Goal: Information Seeking & Learning: Learn about a topic

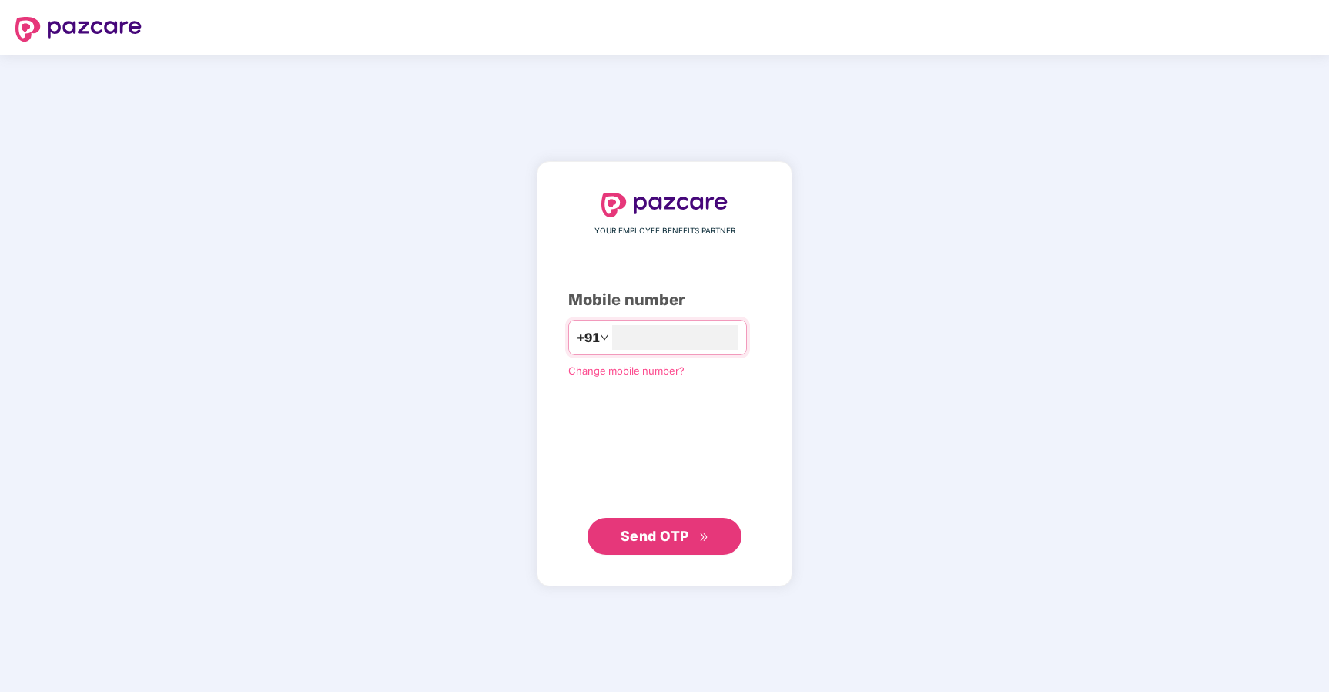
click at [824, 446] on div "YOUR EMPLOYEE BENEFITS PARTNER Mobile number +91 Change mobile number? Send OTP" at bounding box center [664, 373] width 1329 height 636
click at [638, 327] on input "number" at bounding box center [675, 337] width 126 height 25
type input "**********"
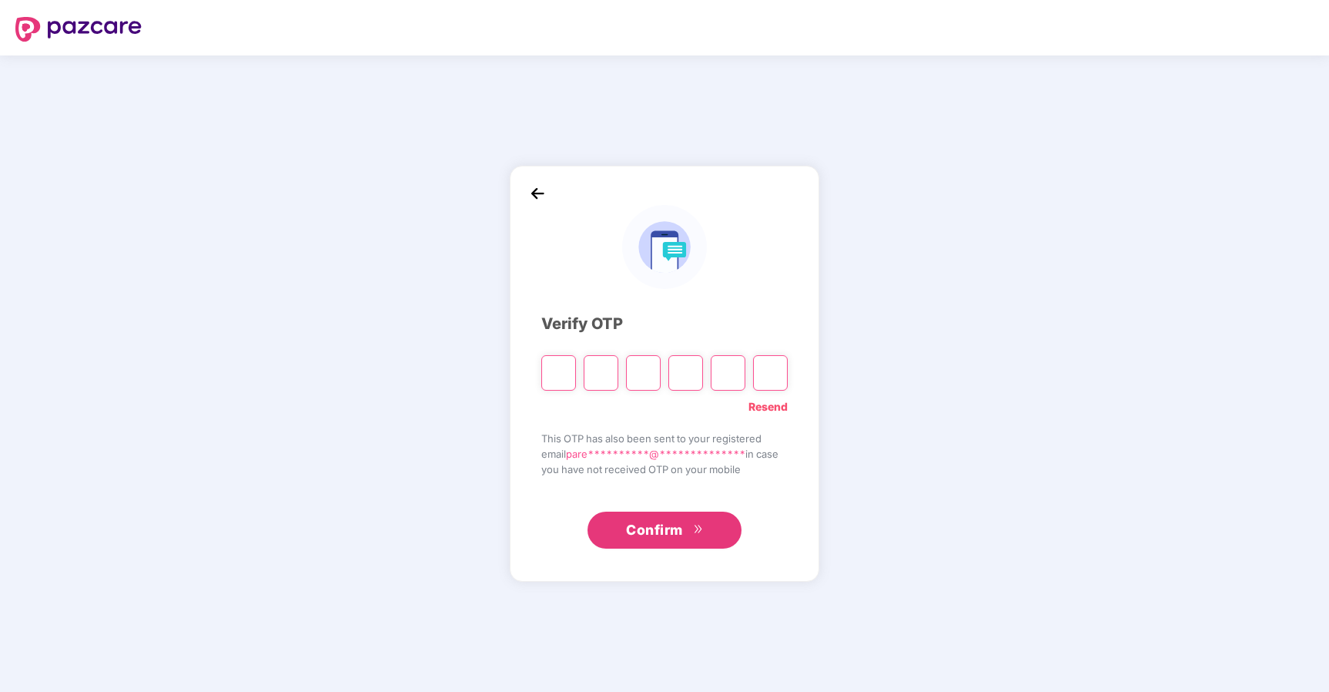
type input "*"
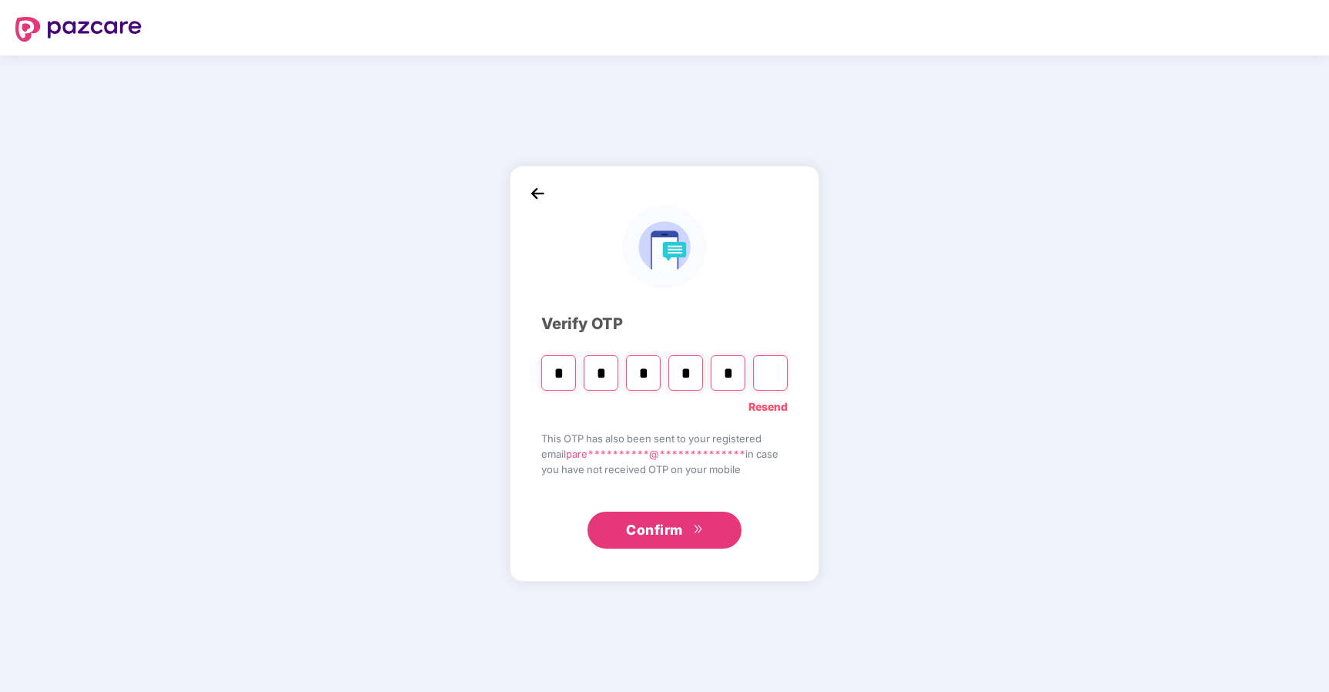
type input "*"
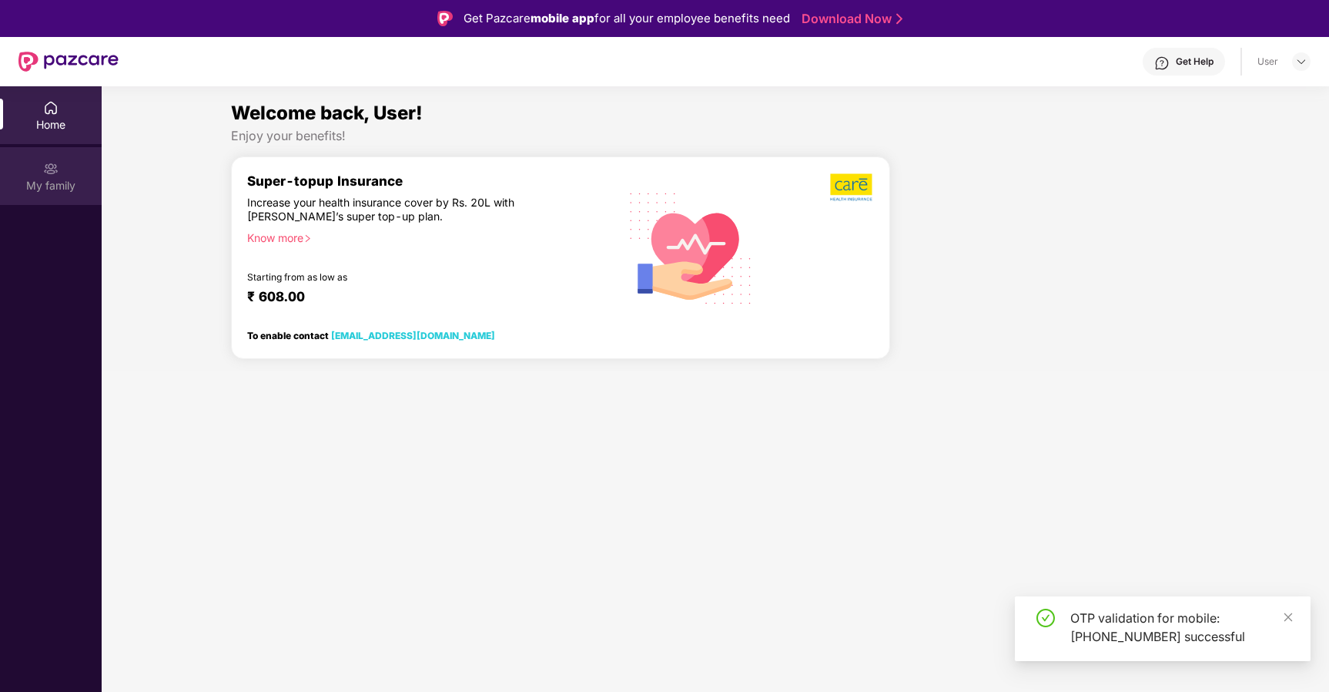
click at [49, 167] on img at bounding box center [50, 168] width 15 height 15
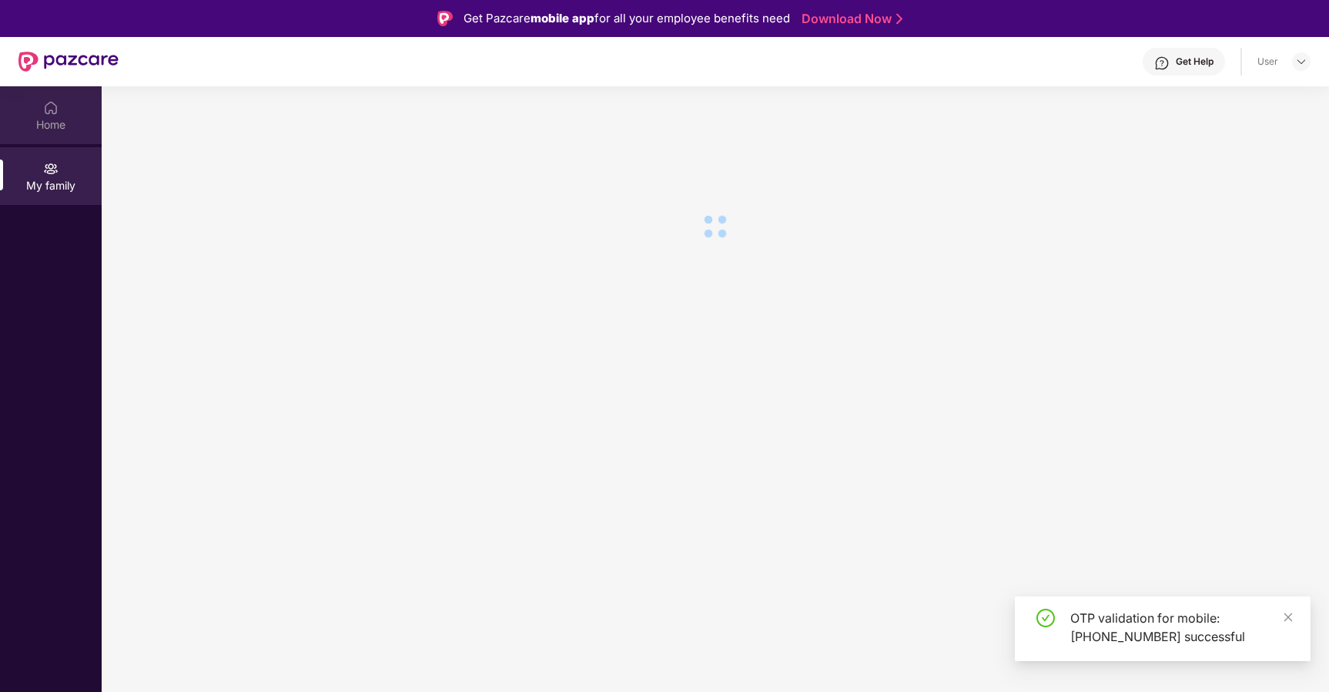
click at [20, 122] on div "Home" at bounding box center [51, 124] width 102 height 15
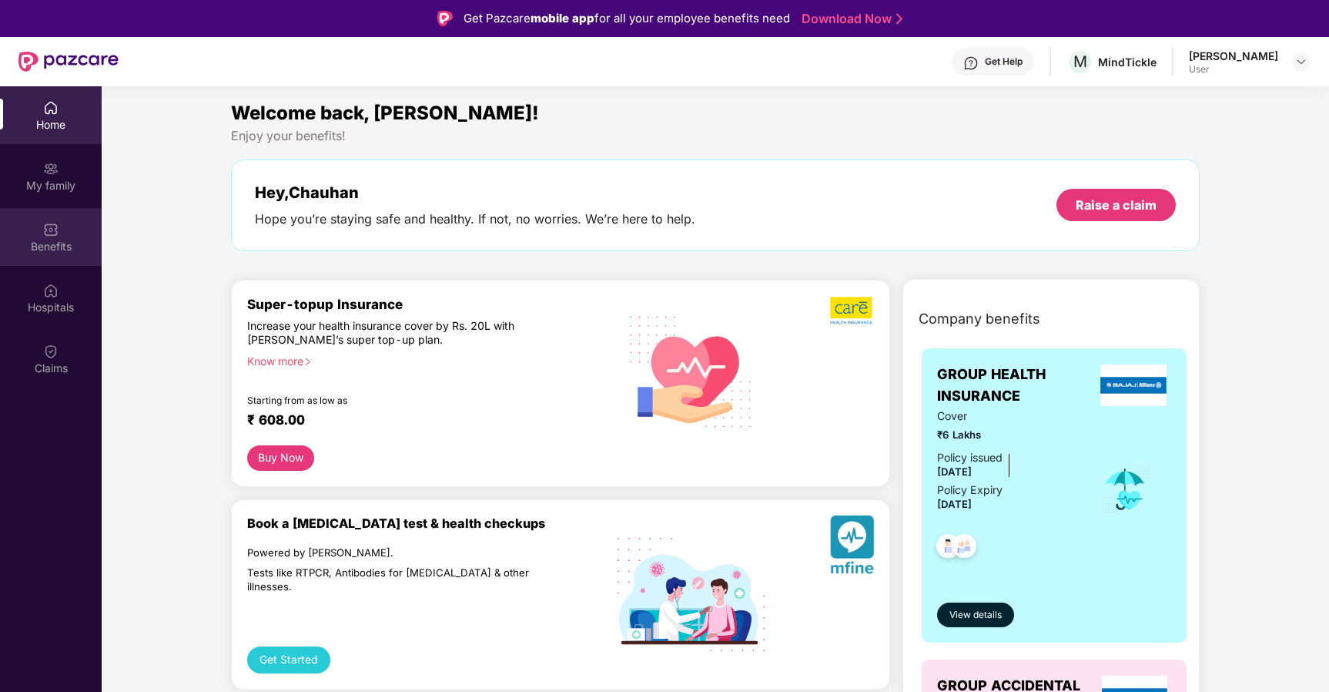
click at [12, 227] on div "Benefits" at bounding box center [51, 237] width 102 height 58
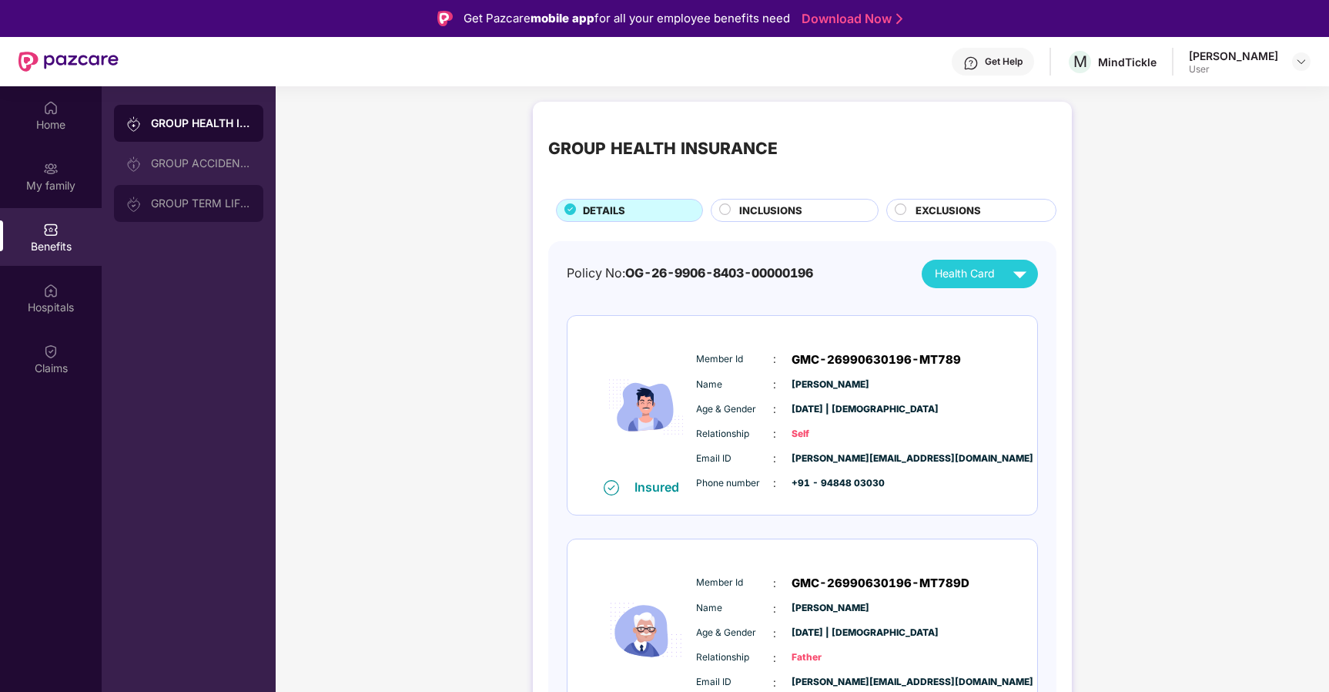
click at [196, 197] on div "GROUP TERM LIFE INSURANCE" at bounding box center [201, 203] width 100 height 12
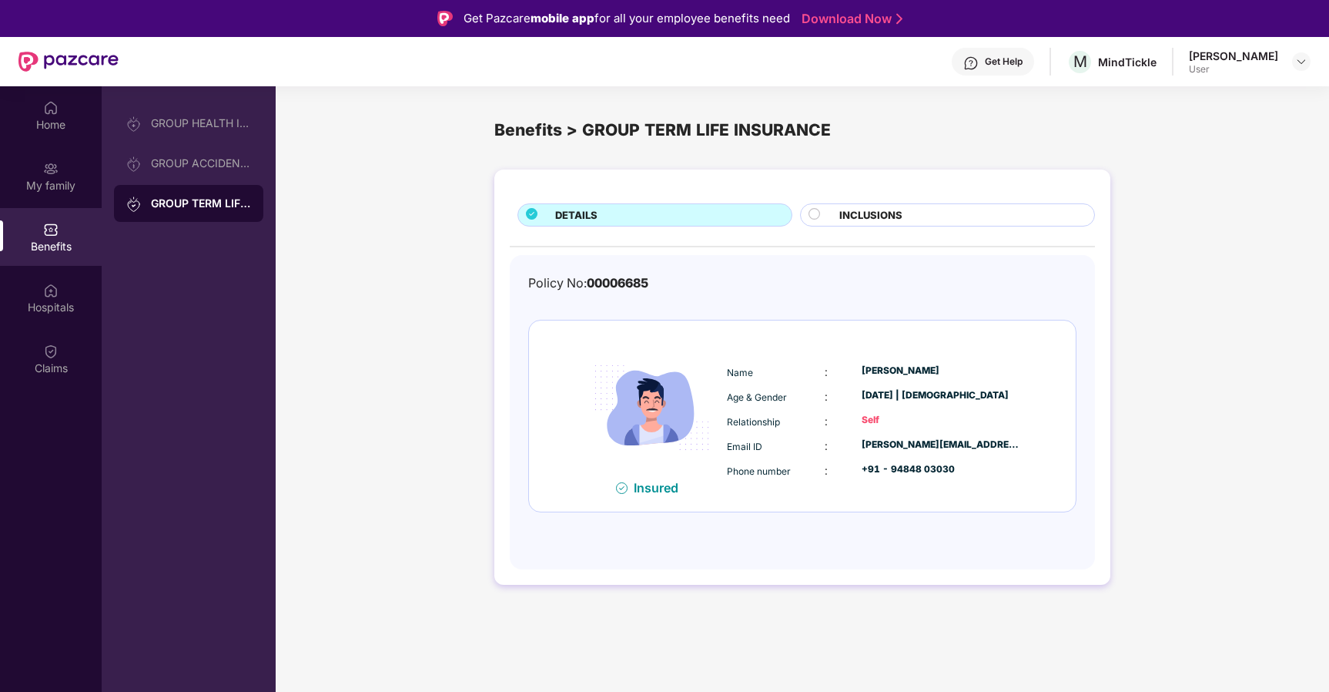
click at [641, 263] on div "Policy No: 00006685 Insured Name : Chauhan Pareshkumar Age & Gender : 25 Oct 20…" at bounding box center [802, 412] width 585 height 314
click at [645, 296] on div "Policy No: 00006685 Insured Name : Chauhan Pareshkumar Age & Gender : 25 Oct 20…" at bounding box center [802, 404] width 548 height 262
click at [1010, 65] on div "Get Help" at bounding box center [993, 62] width 82 height 28
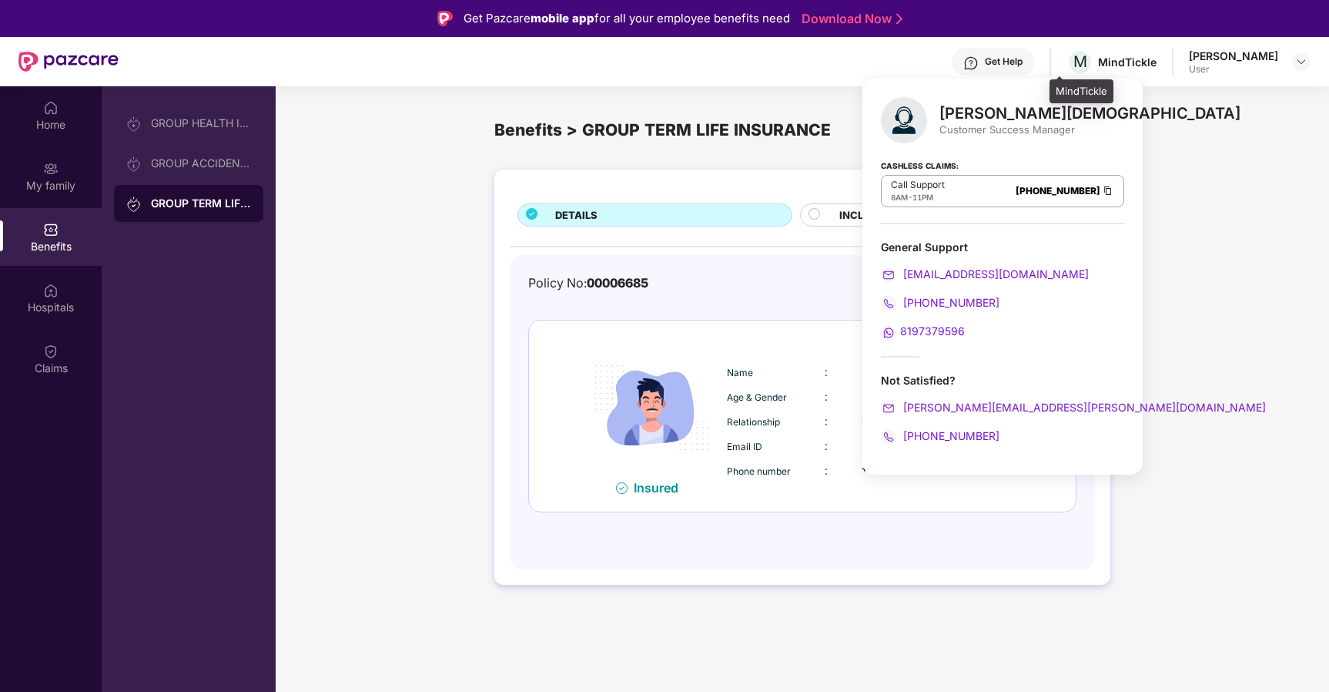
click at [1069, 82] on div "MindTickle" at bounding box center [1082, 91] width 64 height 25
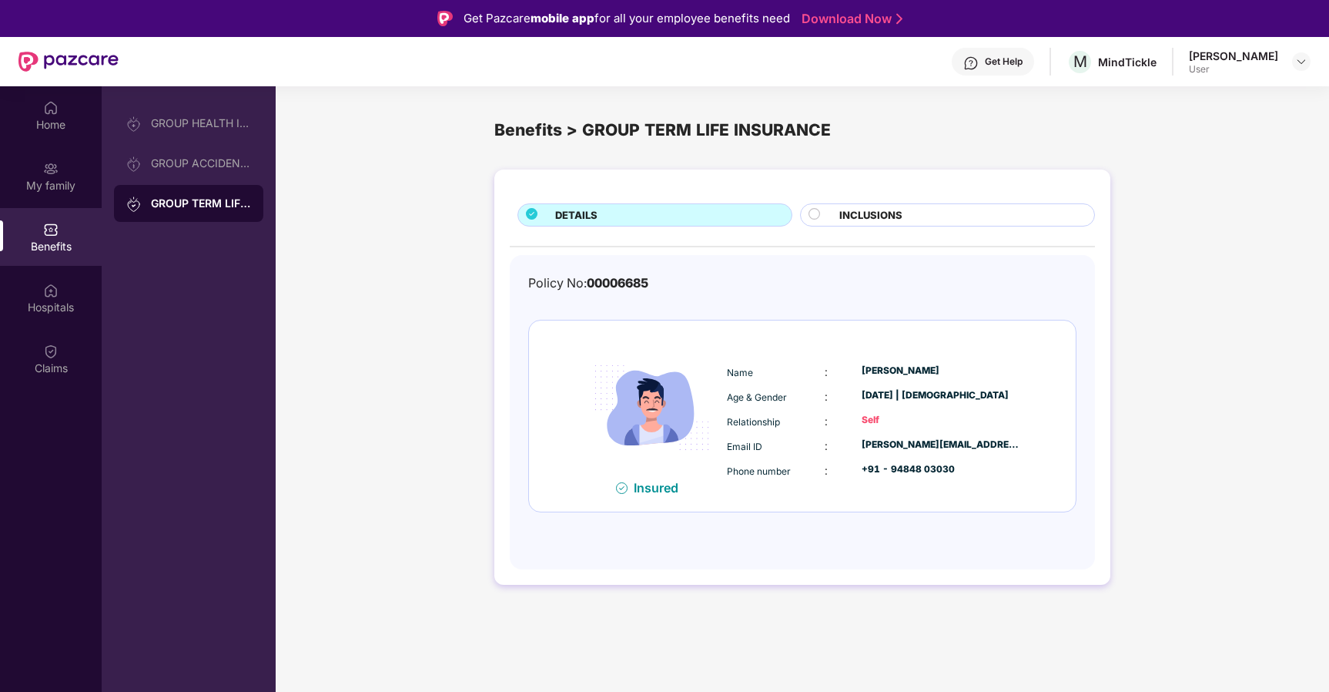
click at [963, 70] on img at bounding box center [970, 62] width 15 height 15
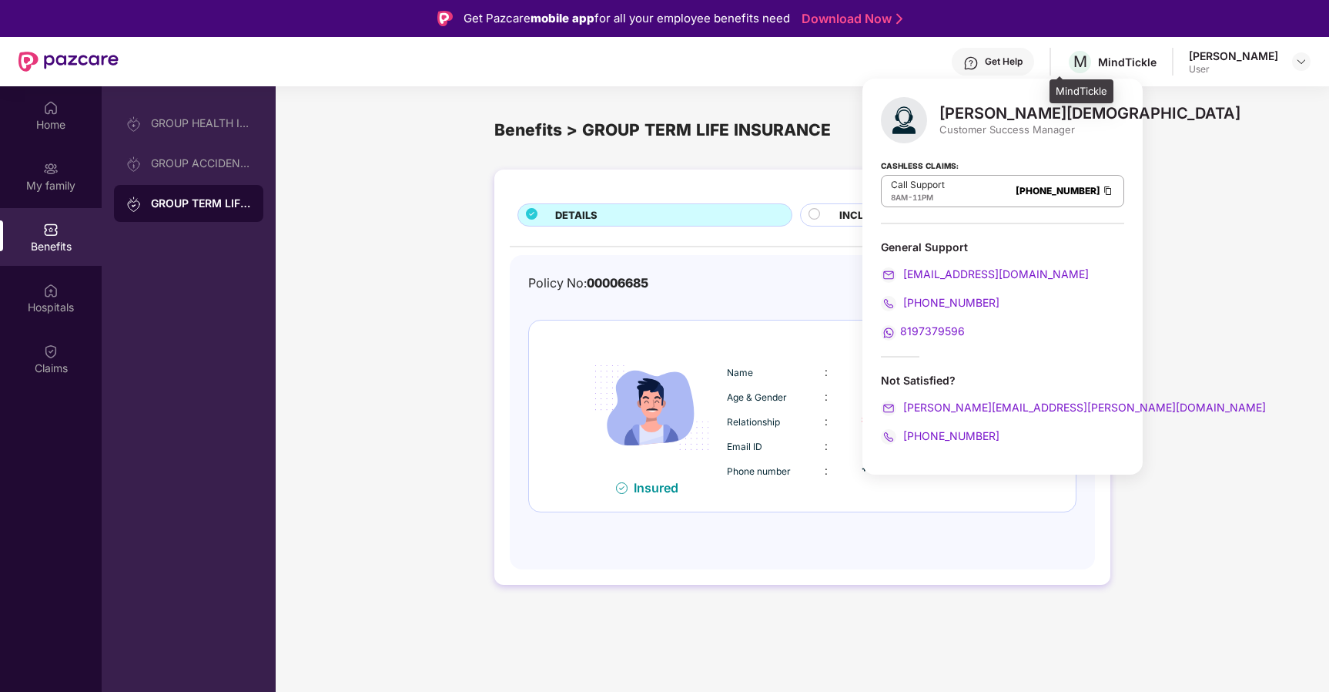
click at [1121, 69] on div "M MindTickle" at bounding box center [1112, 62] width 90 height 27
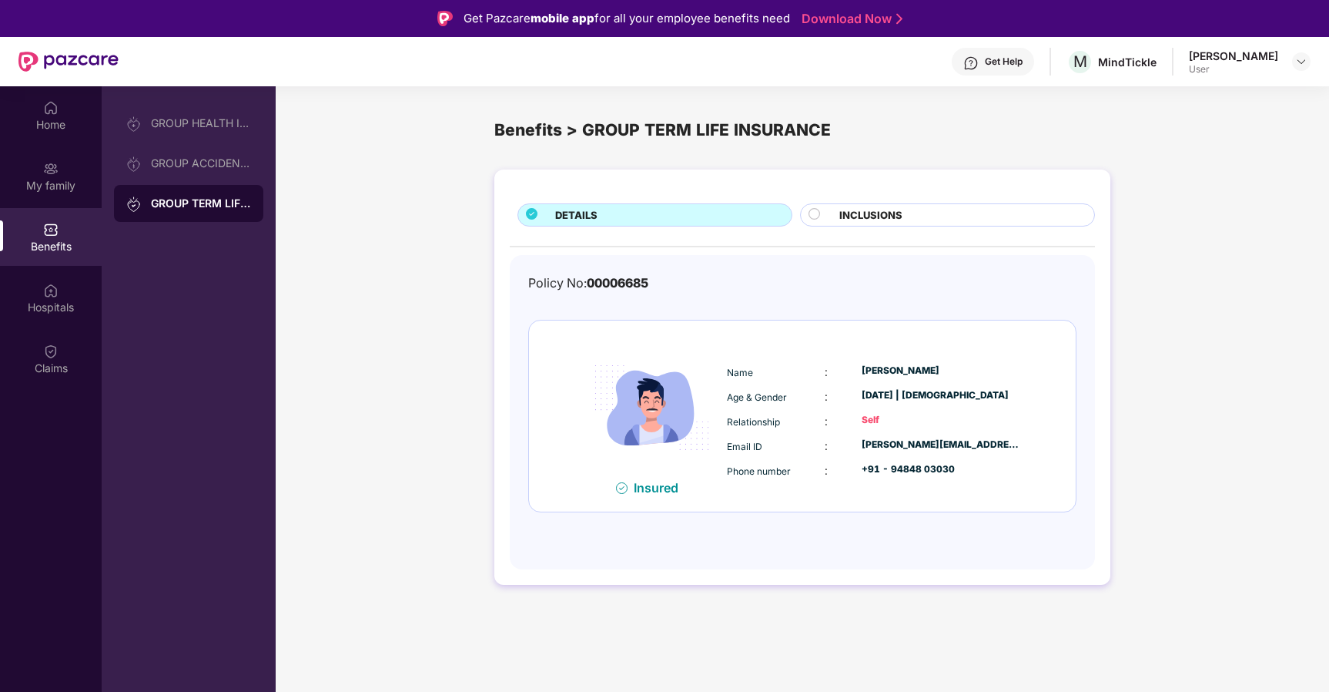
click at [1205, 49] on div "[PERSON_NAME]" at bounding box center [1233, 56] width 89 height 15
click at [1317, 61] on header "Get Help M MindTickle Chauhan Pareshkumar User" at bounding box center [664, 61] width 1329 height 49
click at [1305, 59] on img at bounding box center [1301, 61] width 12 height 12
click at [181, 155] on div "GROUP ACCIDENTAL INSURANCE" at bounding box center [188, 163] width 149 height 37
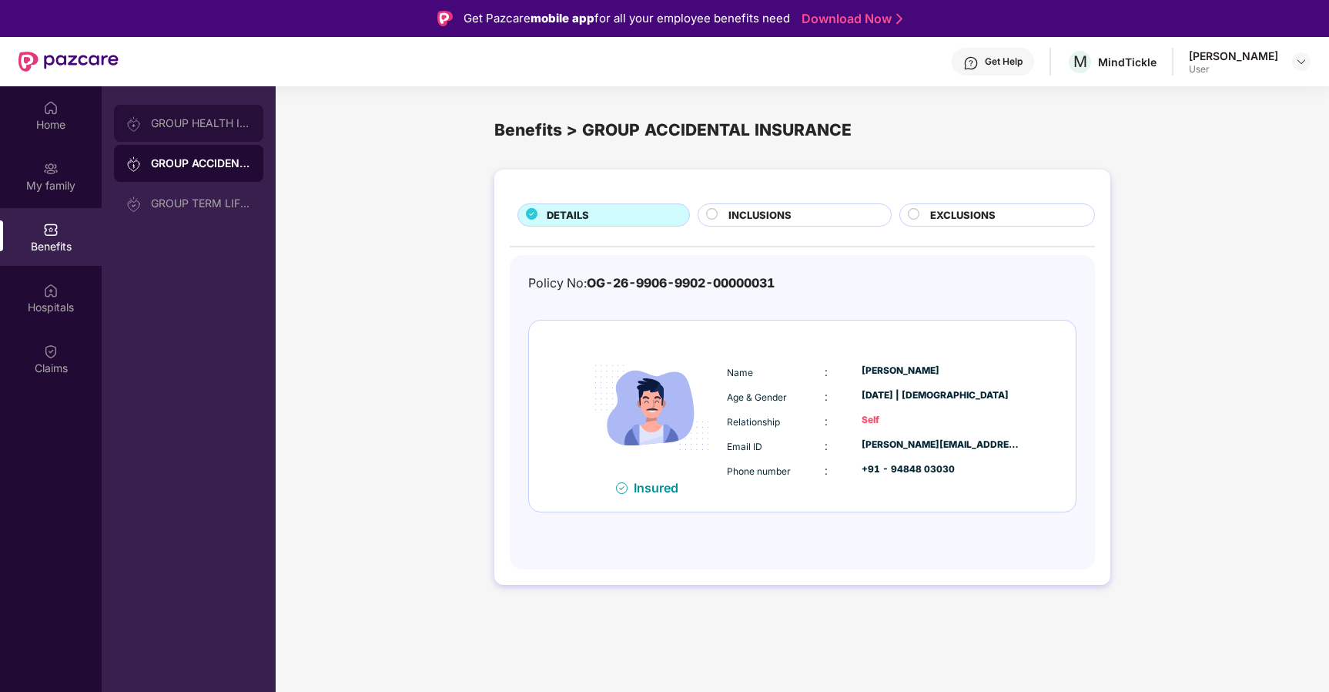
click at [172, 132] on div "GROUP HEALTH INSURANCE" at bounding box center [188, 123] width 149 height 37
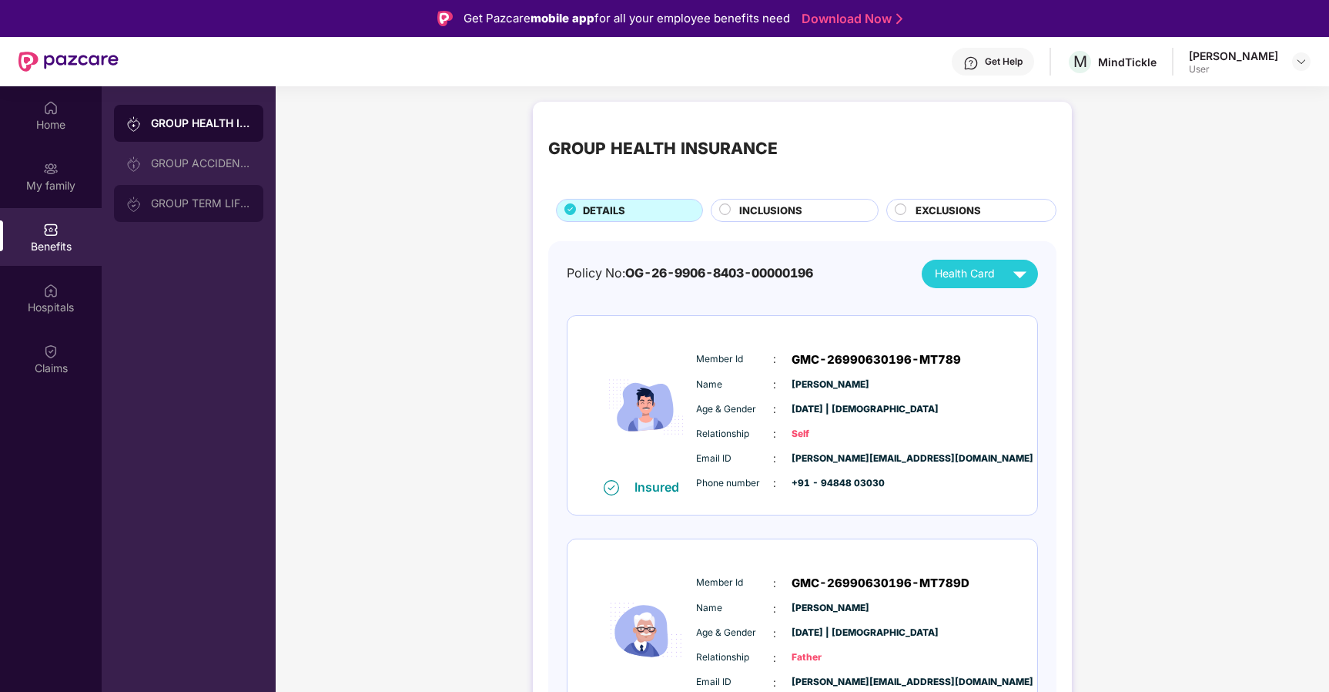
click at [172, 196] on div "GROUP TERM LIFE INSURANCE" at bounding box center [188, 203] width 149 height 37
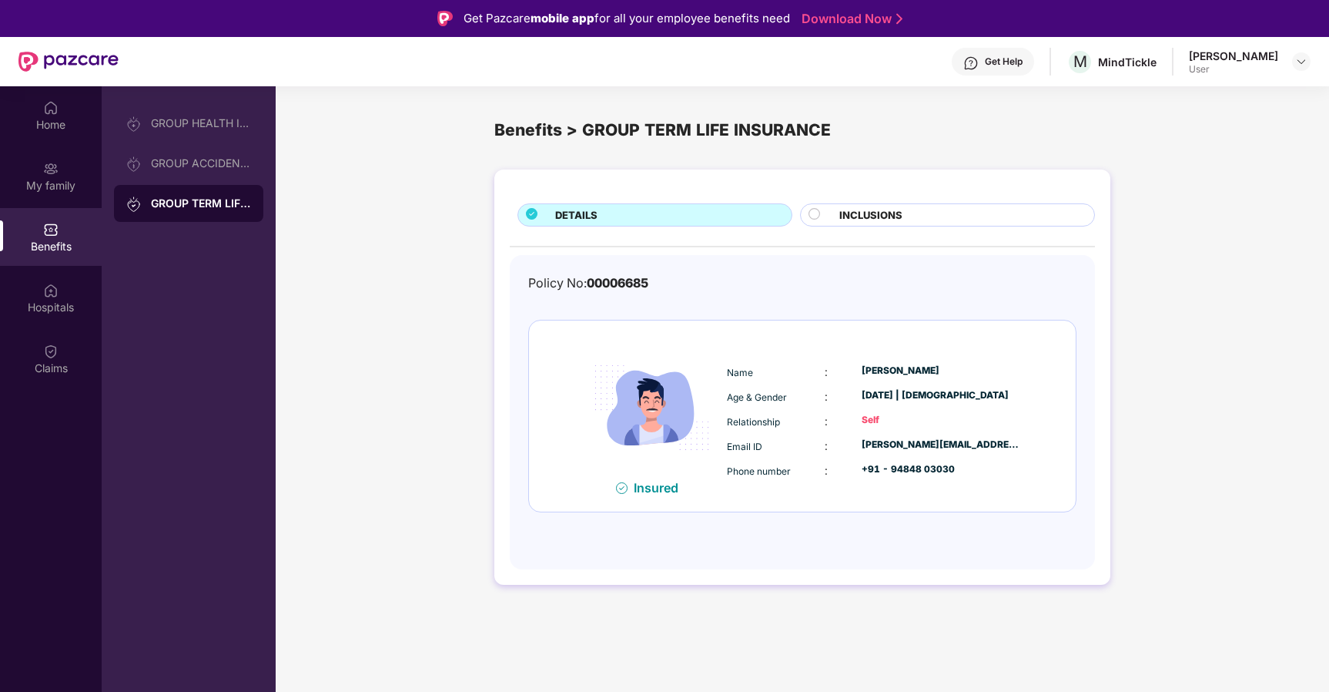
click at [870, 214] on span "INCLUSIONS" at bounding box center [870, 215] width 63 height 16
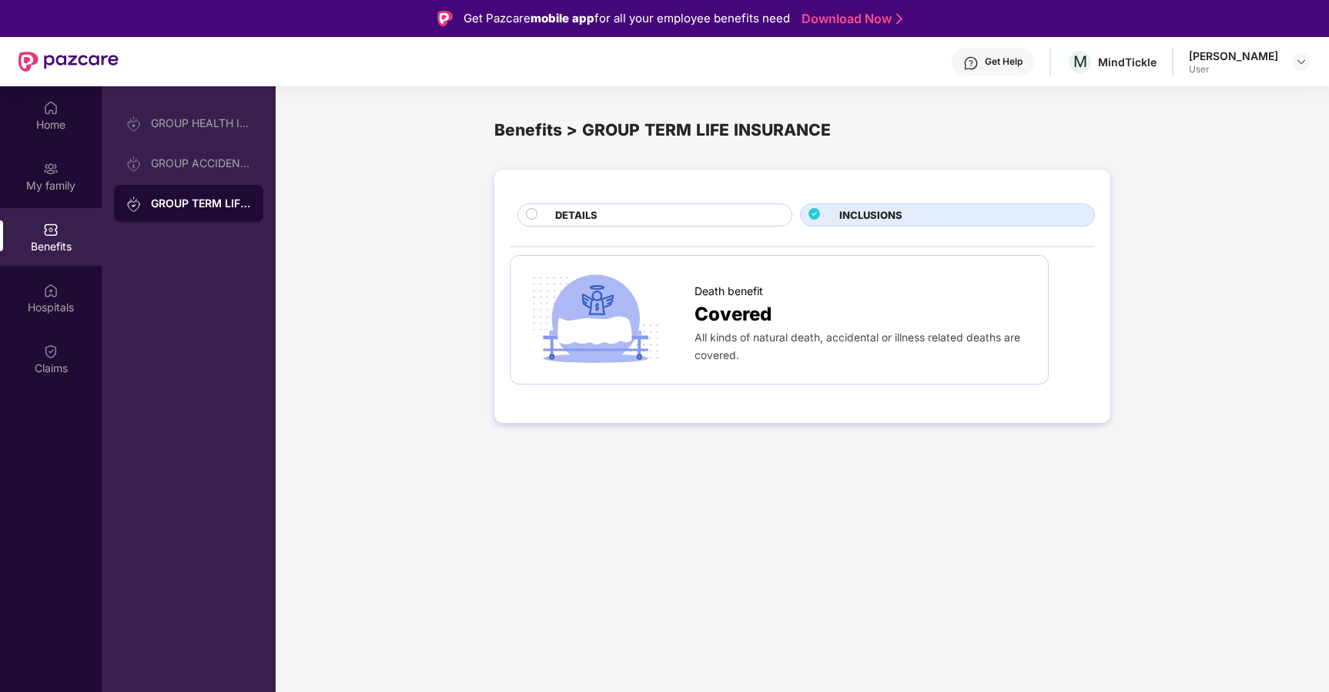
click at [737, 331] on span "All kinds of natural death, accidental or illness related deaths are covered." at bounding box center [858, 346] width 326 height 30
click at [725, 352] on span "All kinds of natural death, accidental or illness related deaths are covered." at bounding box center [858, 346] width 326 height 30
click at [608, 194] on div "DETAILS INCLUSIONS Death benefit Covered All kinds of natural death, accidental…" at bounding box center [802, 295] width 616 height 253
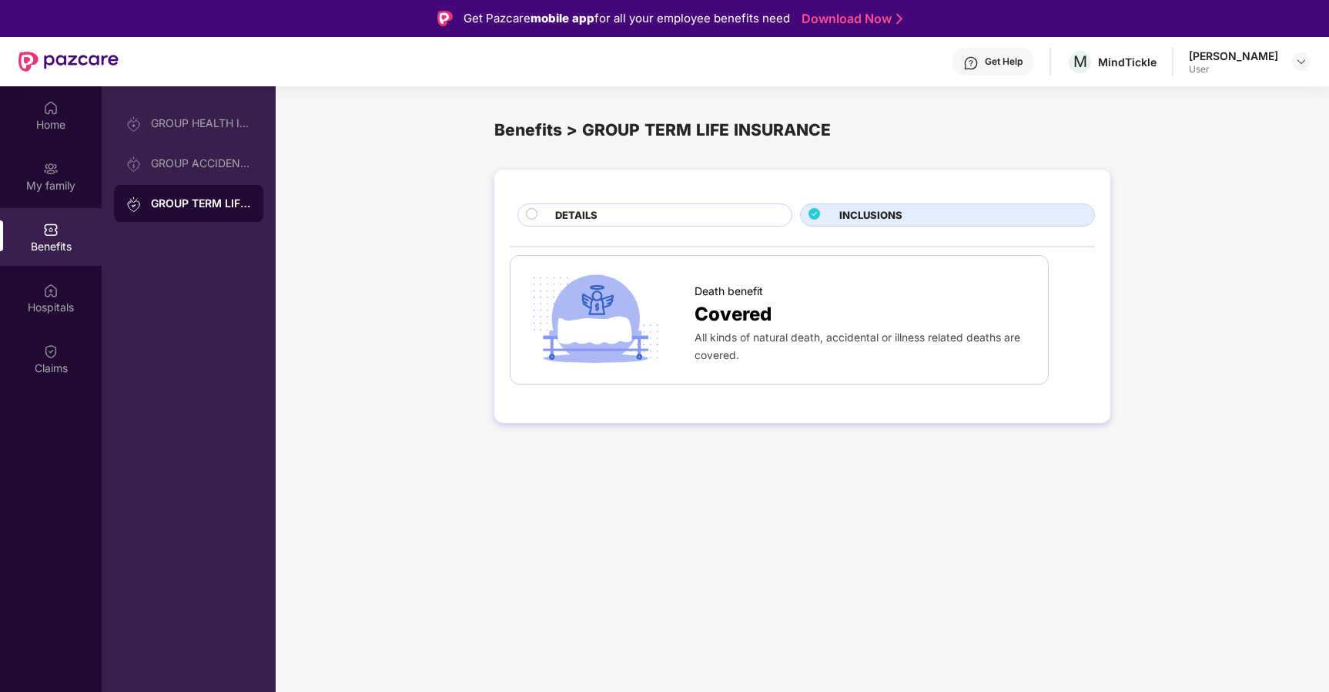
click at [572, 218] on span "DETAILS" at bounding box center [576, 215] width 42 height 16
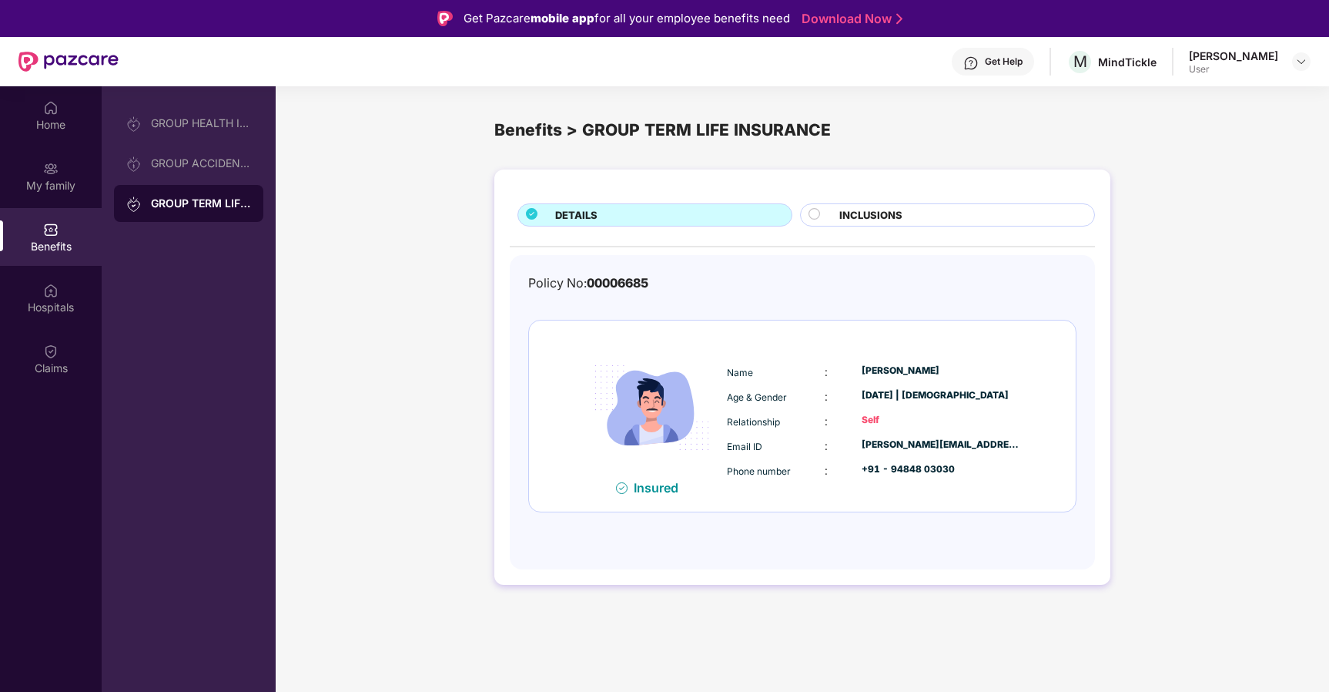
click at [621, 289] on div "Policy No: 00006685" at bounding box center [588, 282] width 120 height 19
click at [614, 280] on span "00006685" at bounding box center [618, 282] width 62 height 15
click at [61, 313] on div "Hospitals" at bounding box center [51, 307] width 102 height 15
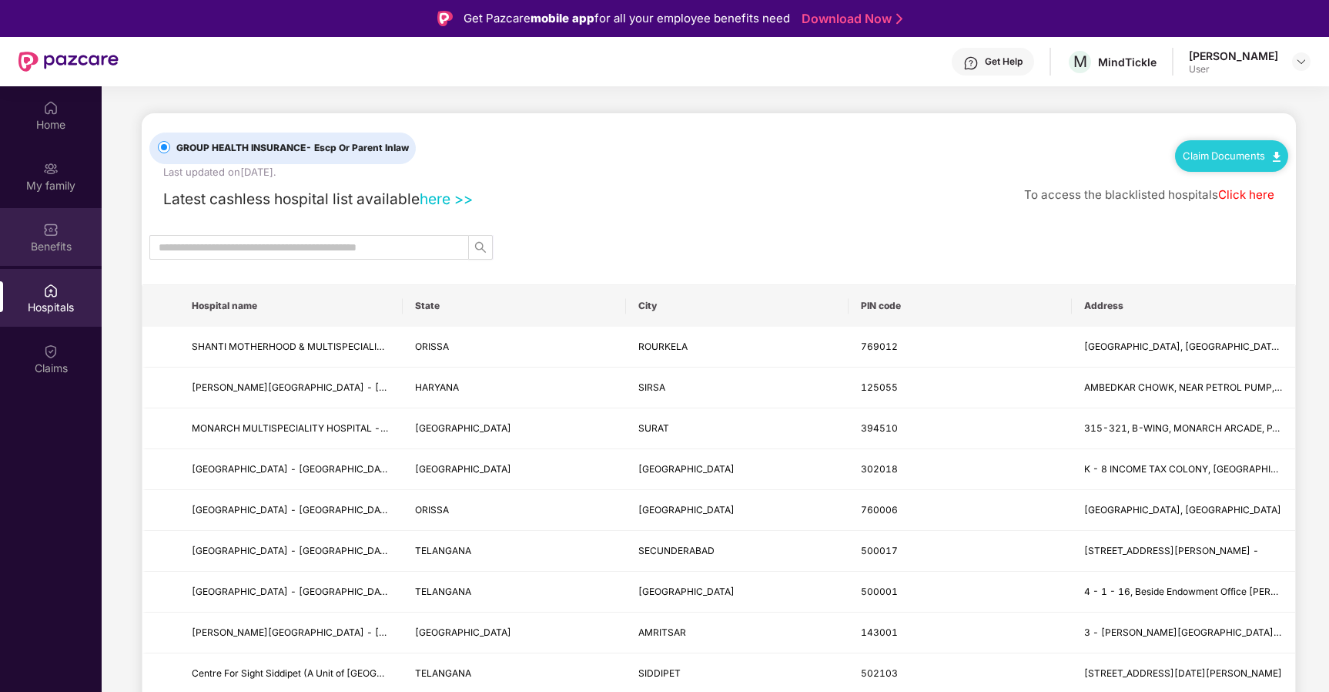
click at [75, 257] on div "Benefits" at bounding box center [51, 237] width 102 height 58
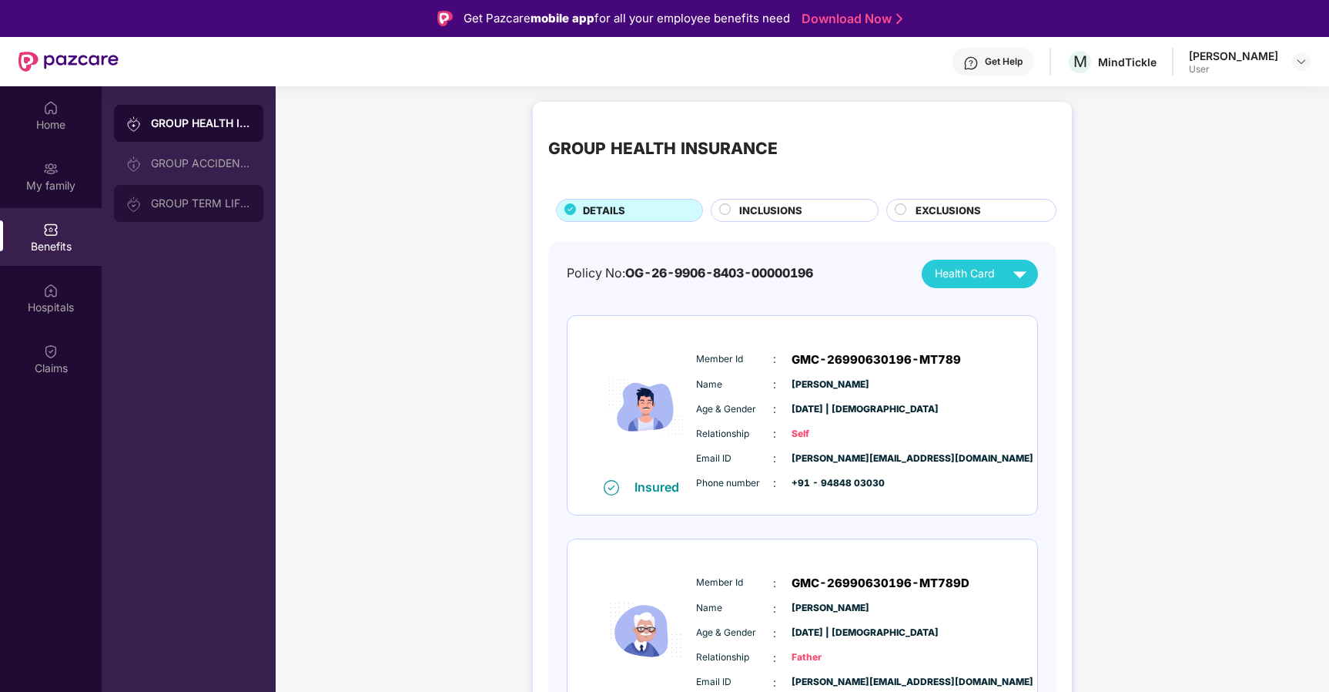
click at [229, 210] on div "GROUP TERM LIFE INSURANCE" at bounding box center [188, 203] width 149 height 37
